Goal: Transaction & Acquisition: Purchase product/service

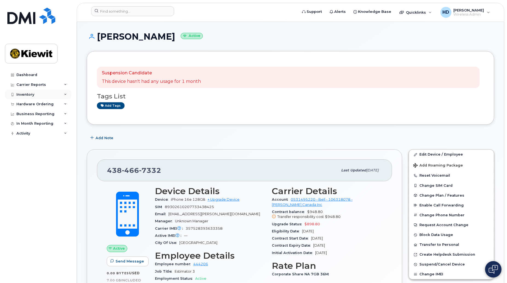
click at [64, 94] on icon at bounding box center [65, 94] width 3 height 3
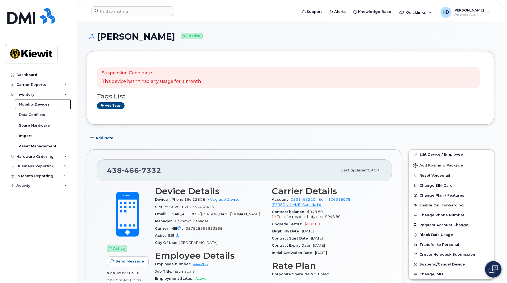
drag, startPoint x: 45, startPoint y: 104, endPoint x: 504, endPoint y: 139, distance: 459.9
click at [45, 104] on div "Mobility Devices" at bounding box center [34, 104] width 31 height 5
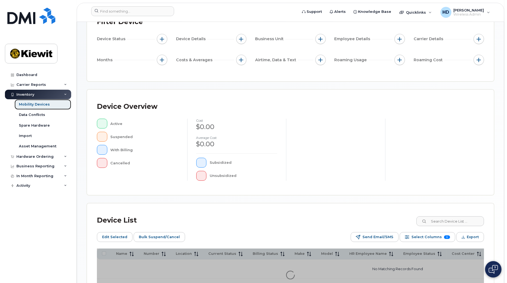
scroll to position [104, 0]
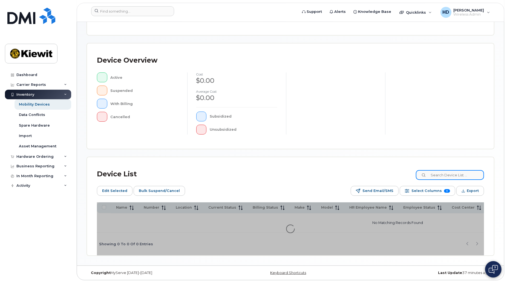
click at [443, 170] on div "Mobility Devices Devices Save Report Import from CSV Export to CSV Add Device F…" at bounding box center [290, 92] width 407 height 327
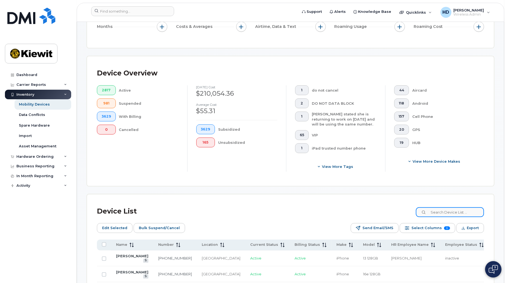
scroll to position [118, 0]
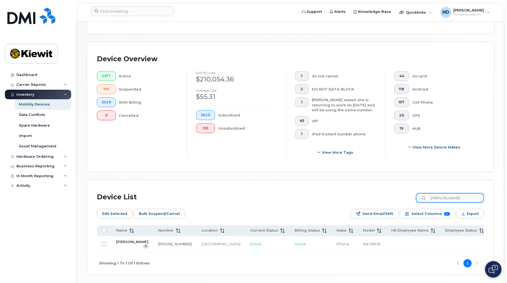
type input "francois bel"
click at [158, 245] on link "514-236-2287" at bounding box center [175, 244] width 34 height 4
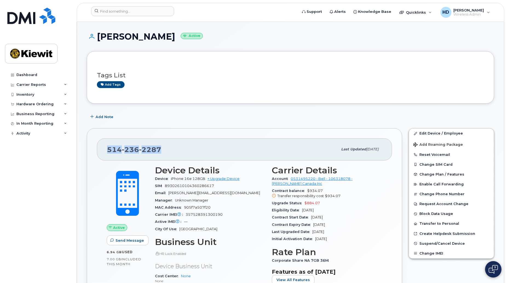
drag, startPoint x: 166, startPoint y: 147, endPoint x: 101, endPoint y: 147, distance: 64.3
click at [100, 147] on div "514 236 2287 Last updated Jul 31, 2025" at bounding box center [244, 149] width 295 height 22
copy span "514 236 2287"
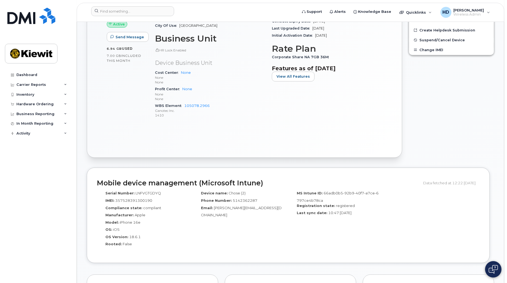
scroll to position [200, 0]
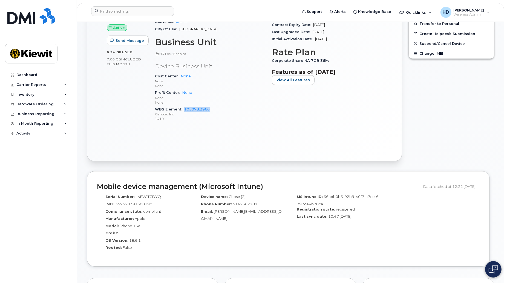
drag, startPoint x: 216, startPoint y: 110, endPoint x: 184, endPoint y: 108, distance: 32.6
click at [184, 108] on div "WBS Element 105078.2966 Ganotec Inc. 1410" at bounding box center [210, 114] width 110 height 17
copy link "105078.2966"
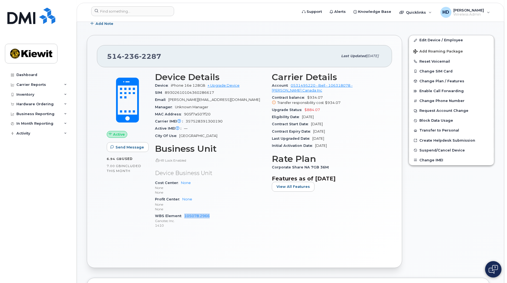
scroll to position [0, 0]
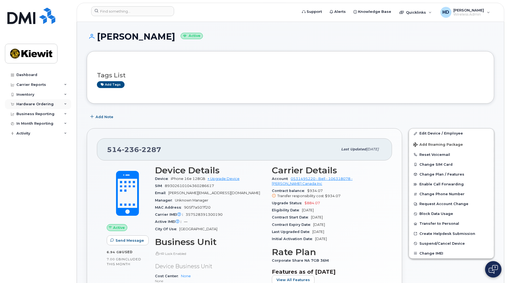
click at [65, 104] on icon at bounding box center [65, 104] width 3 height 3
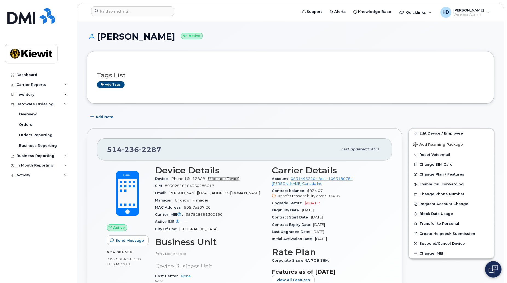
click at [228, 181] on link "+ Upgrade Device" at bounding box center [223, 179] width 32 height 4
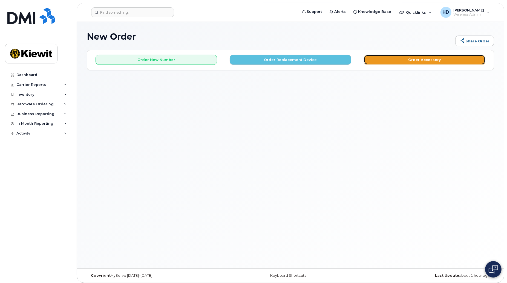
click at [427, 57] on button "Order Accessory" at bounding box center [423, 60] width 121 height 10
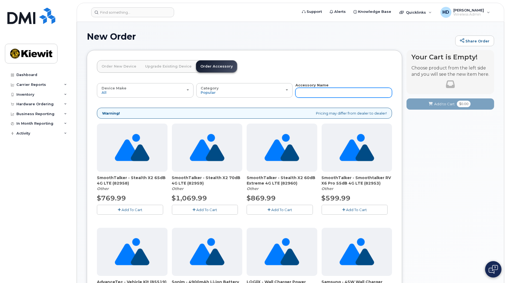
click at [302, 94] on input "text" at bounding box center [343, 93] width 97 height 10
type input "screen"
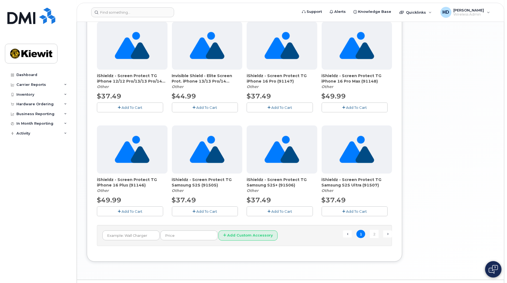
scroll to position [313, 0]
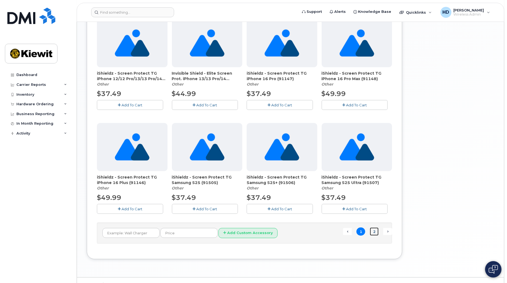
click at [376, 232] on link "2" at bounding box center [374, 232] width 9 height 8
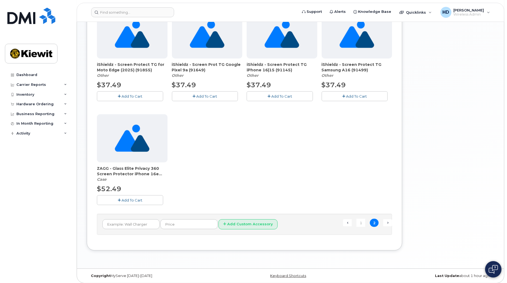
scroll to position [218, 0]
click at [130, 200] on span "Add To Cart" at bounding box center [131, 200] width 21 height 4
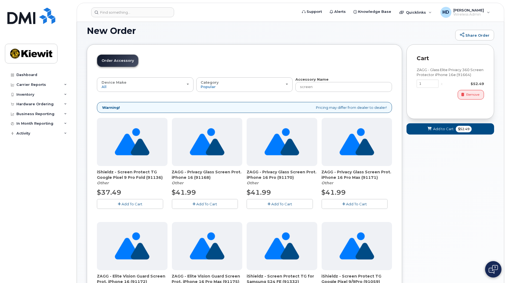
scroll to position [0, 0]
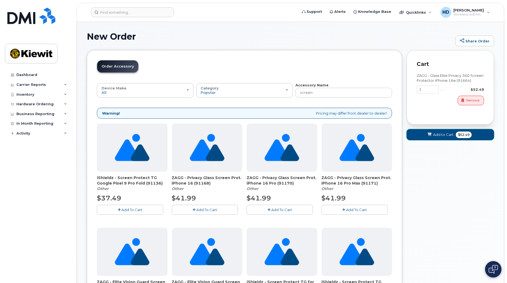
click at [458, 135] on span "$52.49" at bounding box center [463, 135] width 16 height 7
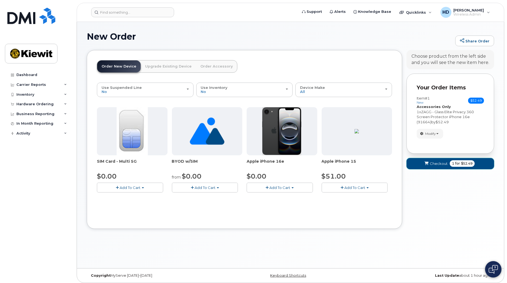
click at [455, 161] on span "for" at bounding box center [457, 163] width 7 height 5
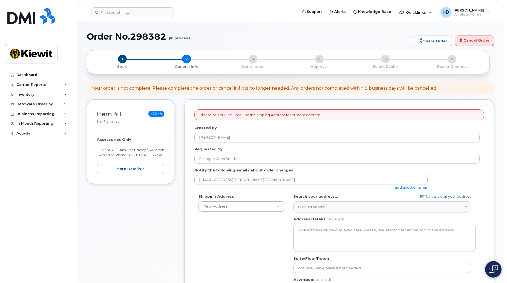
select select
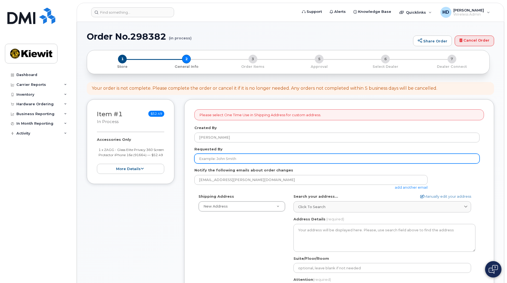
click at [231, 159] on input "Requested By" at bounding box center [336, 159] width 285 height 10
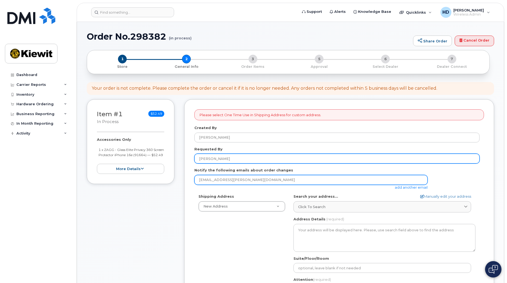
type input "François Bélanger"
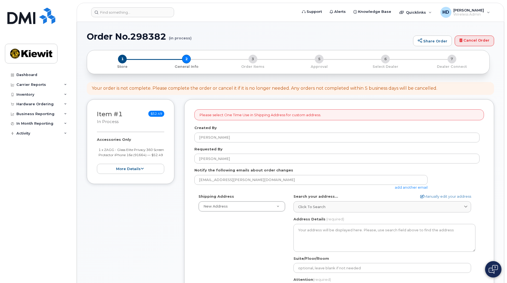
click at [407, 187] on link "add another email" at bounding box center [410, 187] width 33 height 4
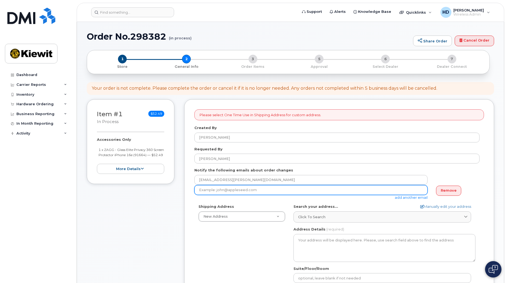
click at [279, 193] on input "email" at bounding box center [310, 190] width 233 height 10
type input "FRANCOIS.BELANGER@GANOTEC.COM"
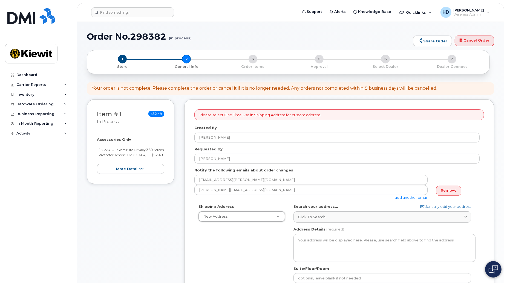
click at [257, 248] on div "Shipping Address New Address New Address 1287 Rue De Jouvence 1946 Boul Mellon …" at bounding box center [336, 267] width 285 height 126
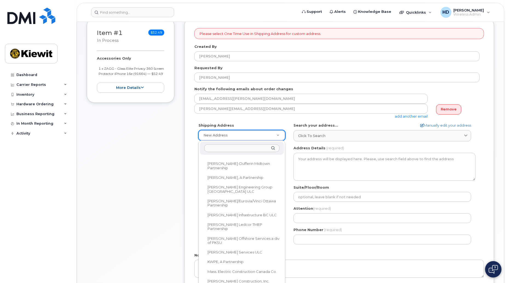
scroll to position [352, 0]
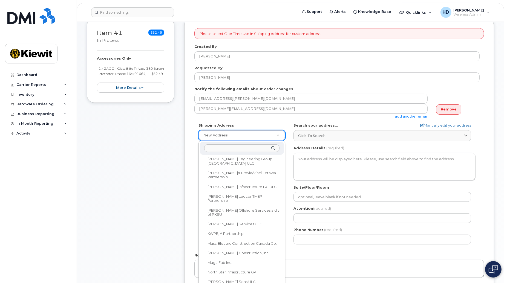
select select
type textarea "760 Bériault St Longueuil Quebec J4G 1R8"
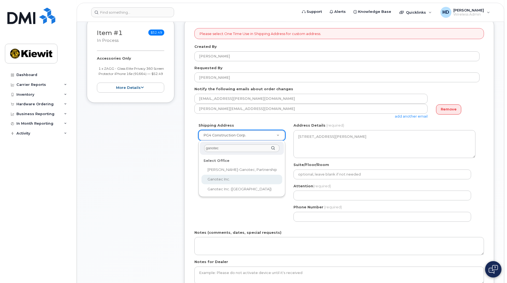
type input "ganotec"
select select
type textarea "3777 Dollard-Desjardins St Pointe-Aux-Trembles Quebec H1B 5W9"
type input "[PERSON_NAME]"
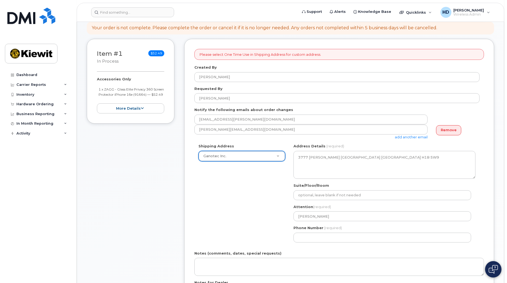
scroll to position [64, 0]
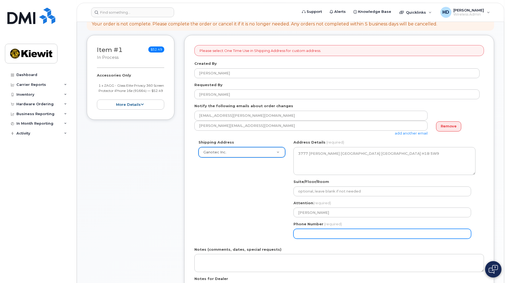
click at [318, 236] on input "Phone Number" at bounding box center [382, 234] width 178 height 10
select select
type input "514291571"
select select
type input "5142915712"
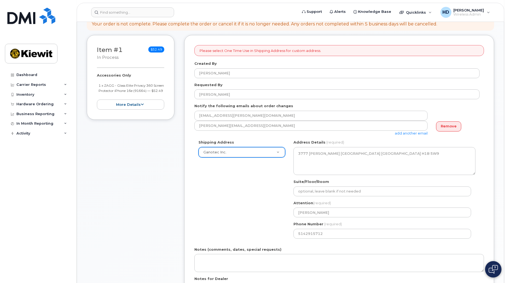
click at [217, 198] on div "Shipping Address Ganotec Inc. New Address 1287 Rue De Jouvence 1946 Boul Mellon…" at bounding box center [336, 191] width 285 height 103
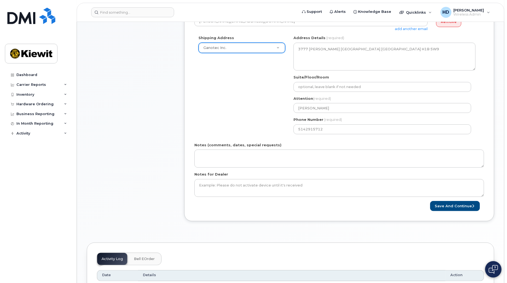
scroll to position [192, 0]
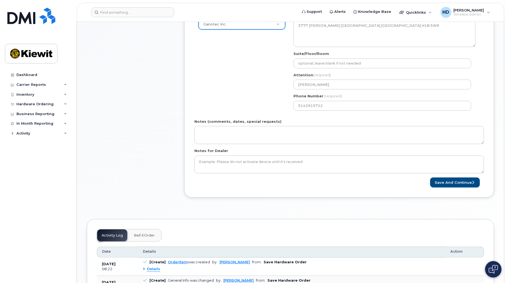
click at [459, 188] on div "Please select One Time Use in Shipping Address for custom address. Created By H…" at bounding box center [339, 52] width 310 height 291
click at [460, 184] on button "Save and Continue" at bounding box center [455, 183] width 50 height 10
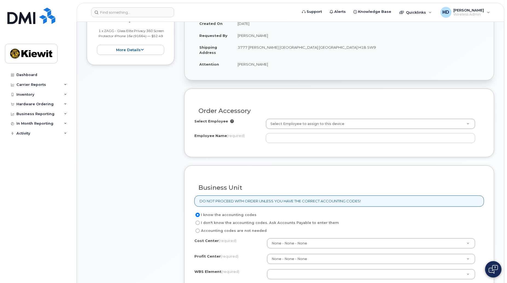
scroll to position [123, 0]
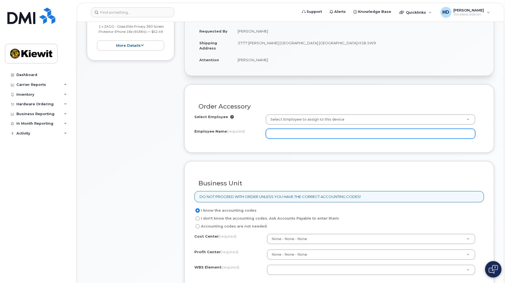
click at [321, 134] on input "Employee Name (required)" at bounding box center [371, 134] width 210 height 10
type input "francois belanger"
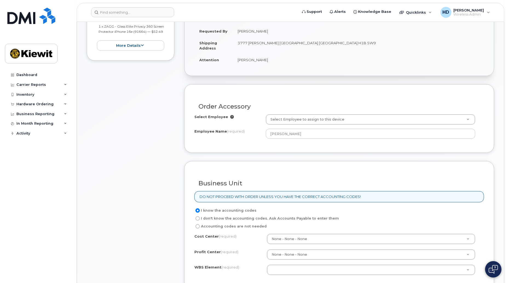
click at [295, 147] on div "Order Accessory Select Employee Select Employee to assign to this device Employ…" at bounding box center [339, 118] width 310 height 69
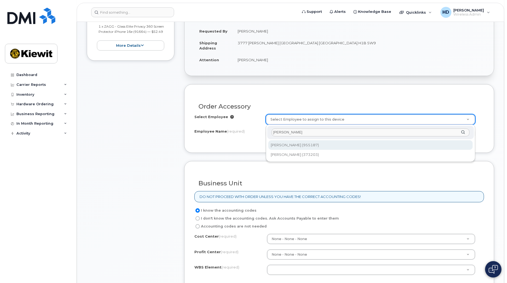
type input "francois bel"
type input "1038534"
type input "[PERSON_NAME]"
select select
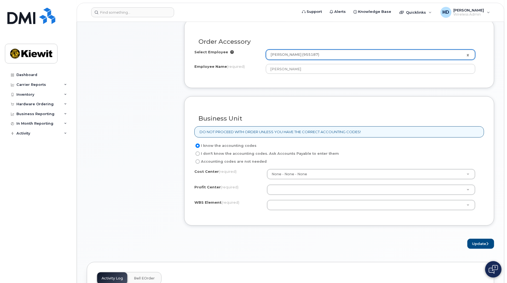
scroll to position [212, 0]
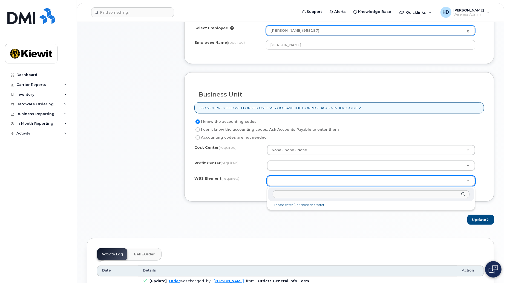
click at [297, 190] on input "text" at bounding box center [370, 194] width 197 height 8
paste input "105078.2966"
type input "105078.2966"
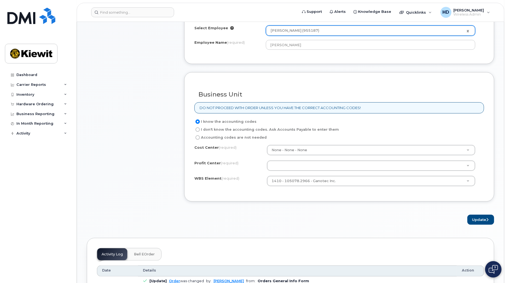
click at [343, 231] on div "× Share This Order If you want to allow others to create or edit orders, share …" at bounding box center [290, 154] width 407 height 632
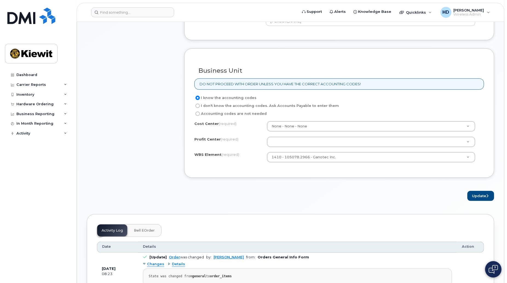
scroll to position [234, 0]
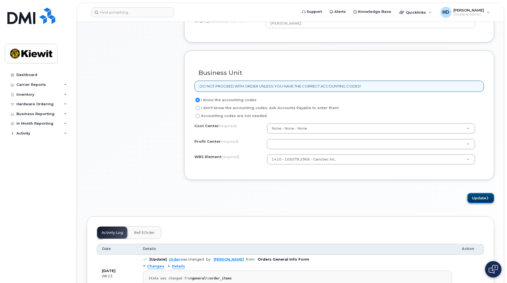
click at [483, 199] on button "Update" at bounding box center [480, 198] width 27 height 10
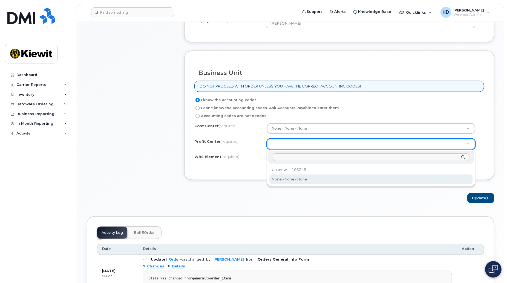
select select "None"
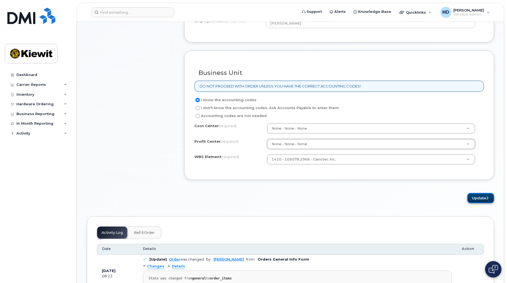
click at [479, 197] on button "Update" at bounding box center [480, 198] width 27 height 10
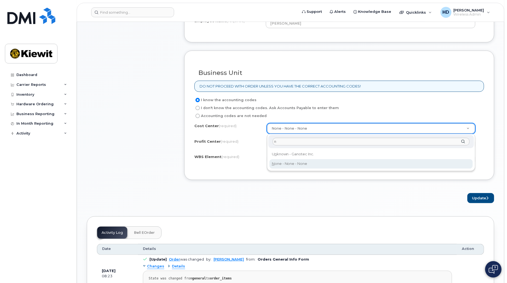
type input "n"
type input "None"
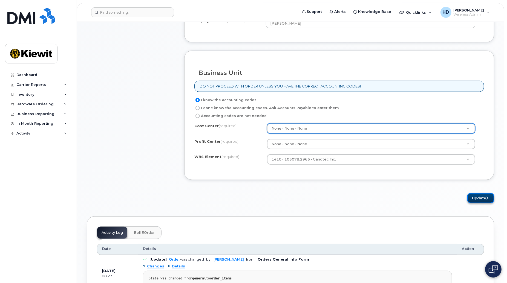
click at [480, 197] on button "Update" at bounding box center [480, 198] width 27 height 10
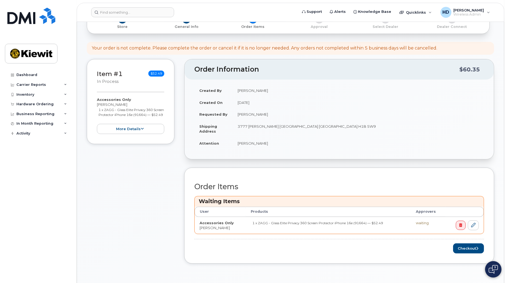
scroll to position [106, 0]
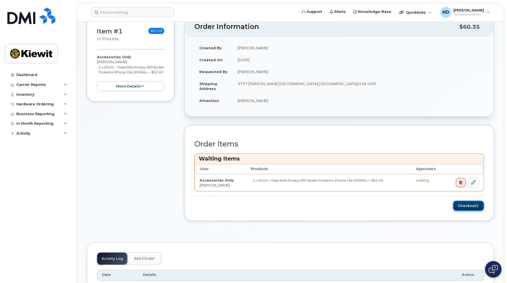
click at [469, 206] on button "Checkout" at bounding box center [468, 206] width 31 height 10
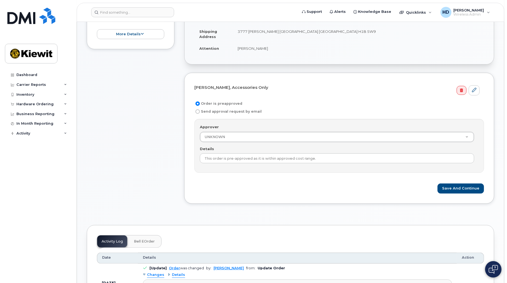
scroll to position [118, 0]
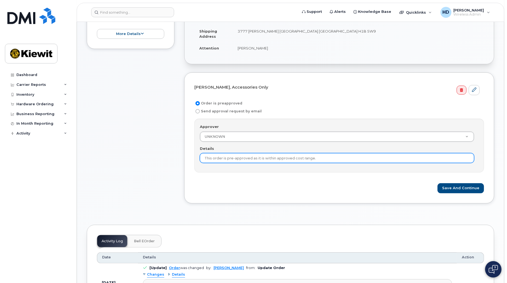
click at [287, 160] on input "This order is pre-approved as it is within approved cost range." at bounding box center [337, 158] width 274 height 10
click at [315, 160] on input "This order is pre-approved as it is within approved cost range." at bounding box center [337, 158] width 274 height 10
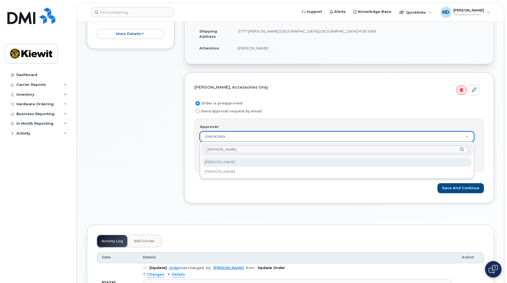
type input "kevin"
select select "6596"
click at [300, 208] on div "Order Information $60.35 Created By Herby Dely Created On August 18, 2025 Reque…" at bounding box center [339, 88] width 310 height 248
click at [475, 190] on button "Save and Continue" at bounding box center [460, 188] width 46 height 10
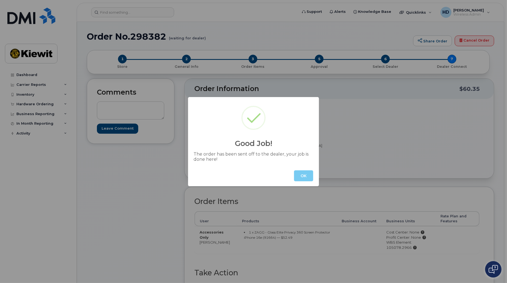
click at [305, 174] on button "OK" at bounding box center [303, 175] width 19 height 11
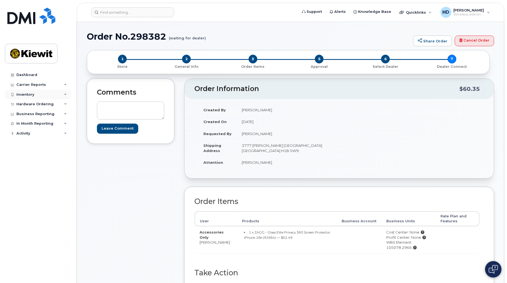
click at [65, 94] on icon at bounding box center [65, 94] width 3 height 3
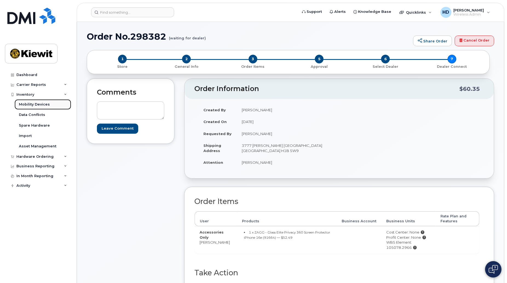
click at [45, 104] on div "Mobility Devices" at bounding box center [34, 104] width 31 height 5
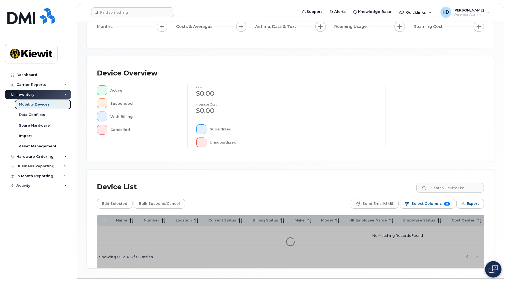
scroll to position [94, 0]
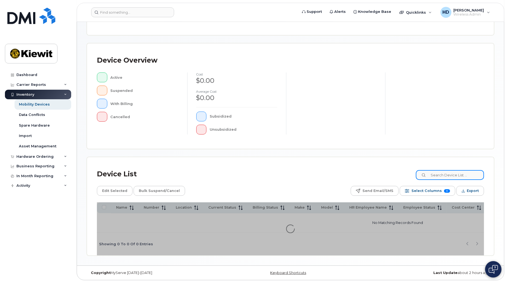
click at [442, 171] on input at bounding box center [449, 175] width 68 height 10
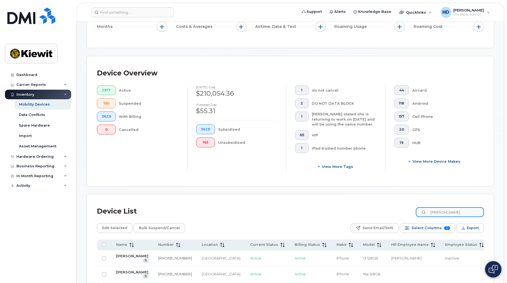
scroll to position [109, 0]
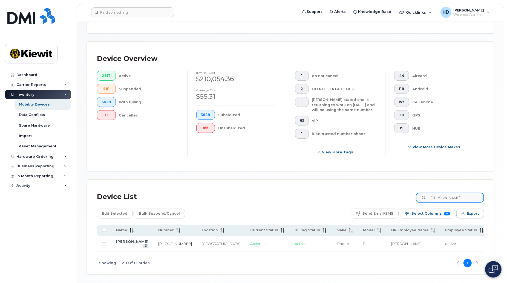
type input "corey bu"
click at [158, 243] on link "367-330-6667" at bounding box center [175, 244] width 34 height 4
click at [66, 156] on icon at bounding box center [65, 156] width 3 height 3
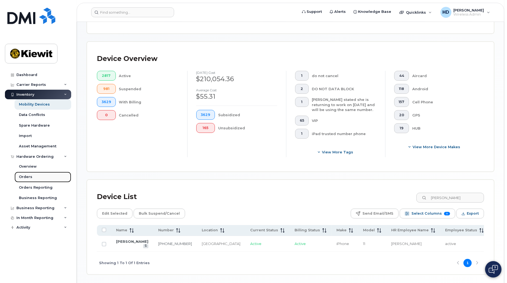
click at [21, 176] on div "Orders" at bounding box center [25, 176] width 13 height 5
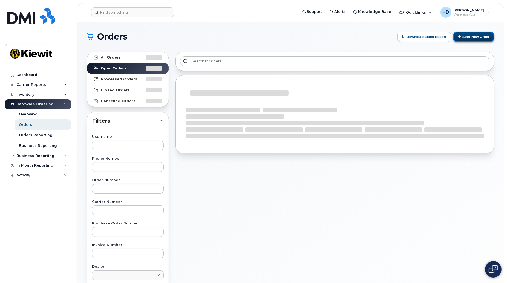
click at [475, 36] on button "Start New Order" at bounding box center [473, 37] width 41 height 10
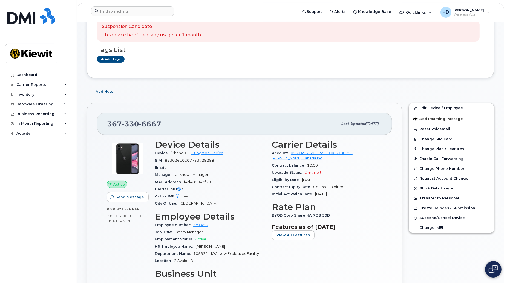
scroll to position [68, 0]
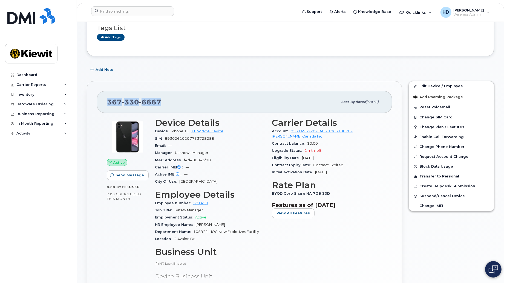
drag, startPoint x: 140, startPoint y: 103, endPoint x: 105, endPoint y: 102, distance: 34.8
click at [105, 102] on div "[PHONE_NUMBER] Last updated [DATE]" at bounding box center [244, 102] width 295 height 22
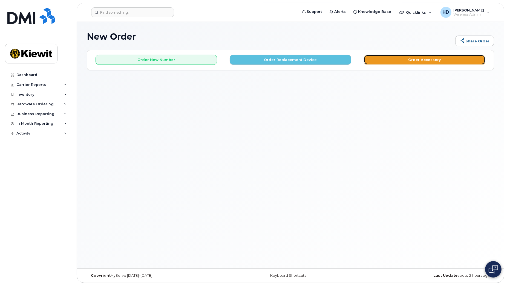
click at [438, 55] on button "Order Accessory" at bounding box center [423, 60] width 121 height 10
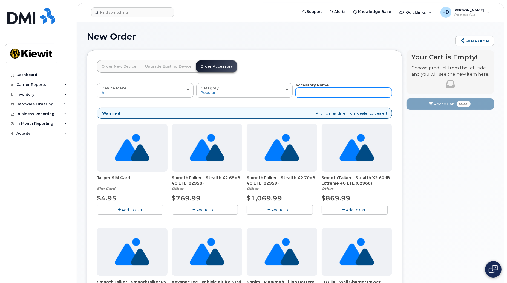
click at [311, 91] on input "text" at bounding box center [343, 93] width 97 height 10
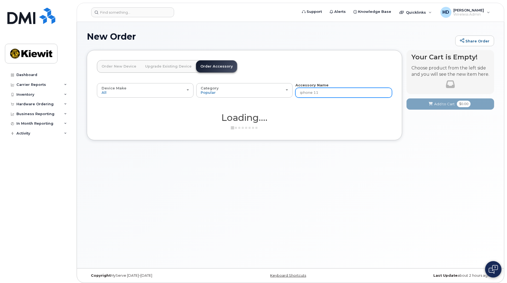
type input "iphone 11"
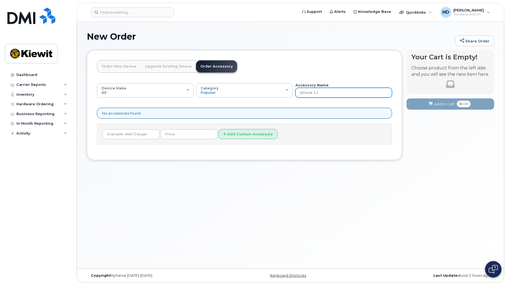
click at [329, 93] on input "iphone 11" at bounding box center [343, 93] width 97 height 10
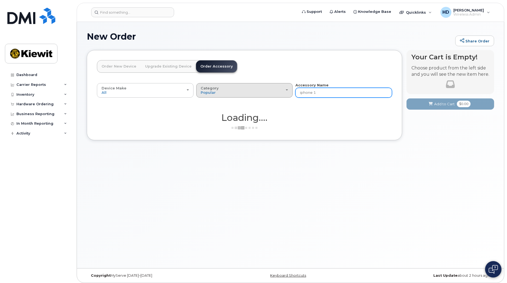
drag, startPoint x: 329, startPoint y: 93, endPoint x: 241, endPoint y: 91, distance: 87.5
click at [242, 91] on div "Device Make All Android Cell Phone HUB iPhone Modem Tablet All Android Cell Pho…" at bounding box center [244, 90] width 295 height 15
type input "[PERSON_NAME]"
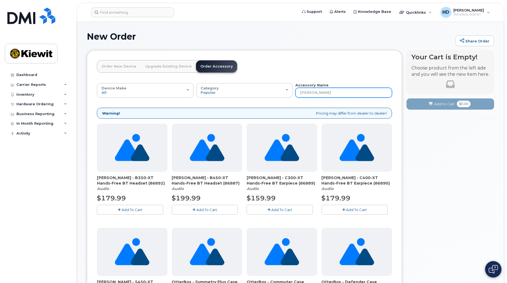
click at [319, 95] on input "[PERSON_NAME]" at bounding box center [343, 93] width 97 height 10
type input "otterbox"
